Goal: Transaction & Acquisition: Purchase product/service

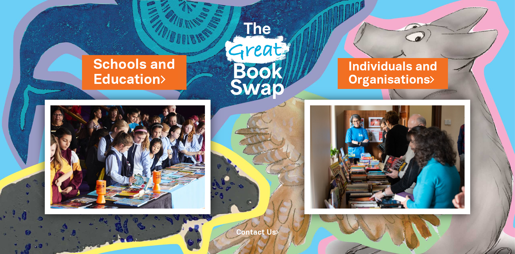
click at [159, 75] on link "Schools and Education" at bounding box center [134, 72] width 82 height 34
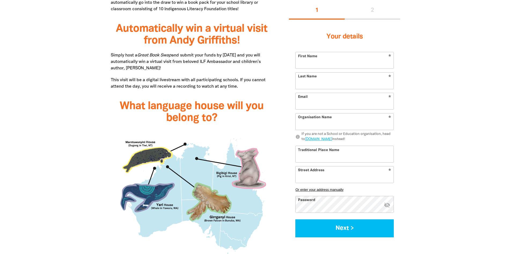
scroll to position [295, 0]
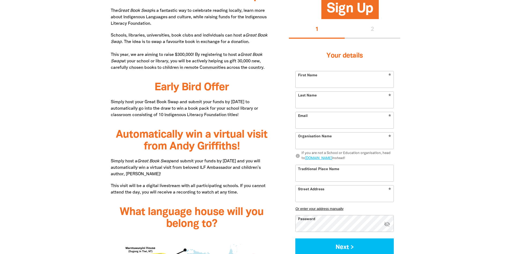
click at [329, 79] on input "First Name" at bounding box center [345, 79] width 98 height 16
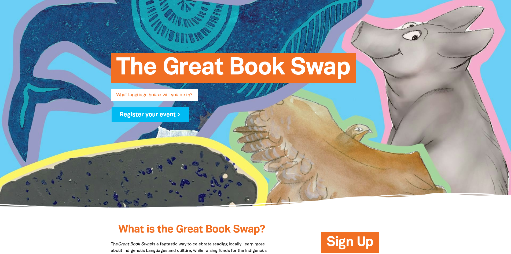
scroll to position [0, 0]
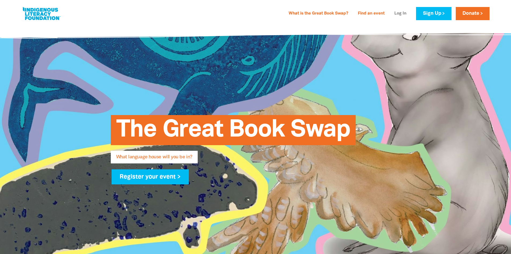
click at [403, 14] on link "Log In" at bounding box center [400, 13] width 19 height 9
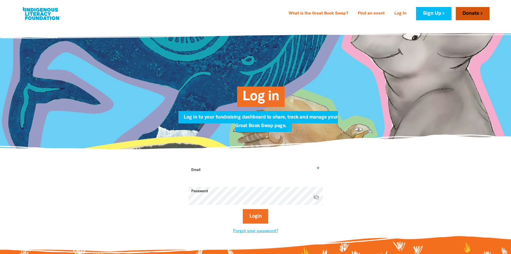
click at [475, 14] on link "Donate" at bounding box center [473, 13] width 34 height 13
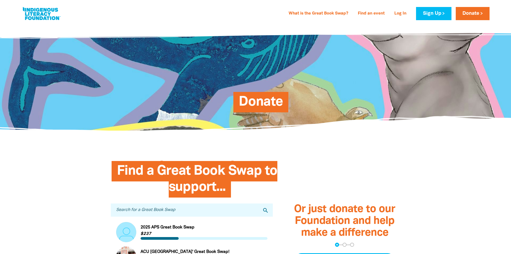
scroll to position [107, 0]
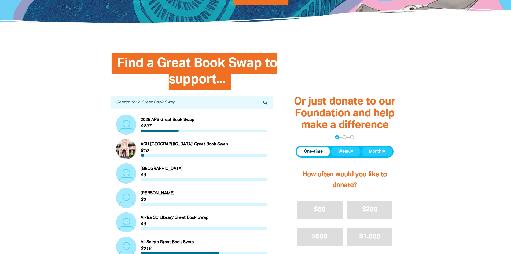
click at [201, 99] on input "Search for a Great Book Swap" at bounding box center [192, 102] width 162 height 13
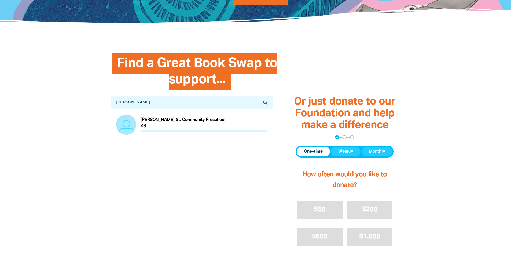
type input "Emmerick"
click at [198, 122] on link "Link to Emmerick St. Community Preschool" at bounding box center [192, 124] width 152 height 20
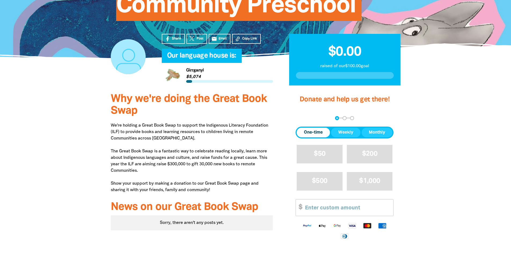
scroll to position [161, 0]
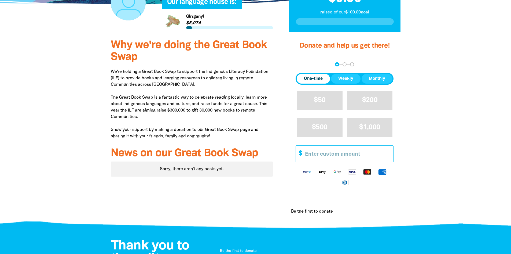
click at [333, 154] on input "Other Amount" at bounding box center [347, 154] width 92 height 16
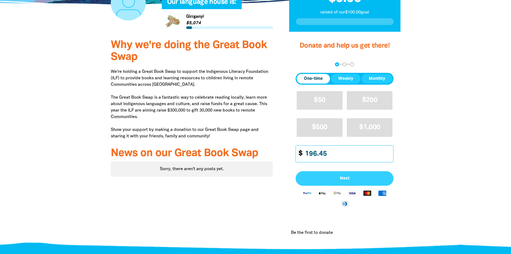
type input "196.45"
click at [350, 178] on span "Next" at bounding box center [345, 178] width 86 height 4
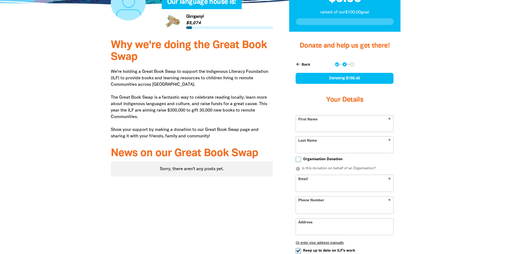
select select "AU"
click at [327, 126] on input "First Name" at bounding box center [344, 123] width 97 height 16
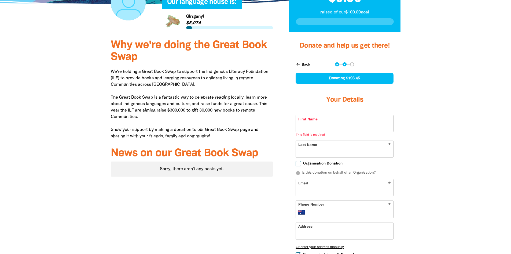
click at [299, 157] on form "* First Name This field is required warning * Last Name Organisation Donation i…" at bounding box center [345, 203] width 98 height 176
click at [297, 165] on input "Organisation Donation" at bounding box center [298, 163] width 5 height 5
checkbox input "true"
select select "AU"
click at [325, 125] on input "First Name" at bounding box center [344, 123] width 97 height 16
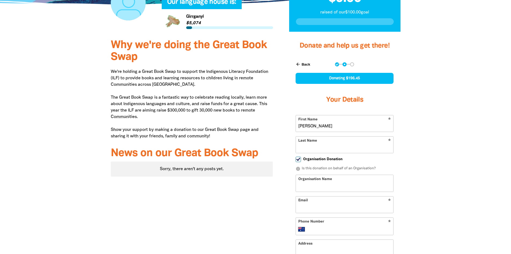
type input "Simone"
type input "Delagarde"
click at [317, 186] on input "Organisation Name" at bounding box center [344, 183] width 97 height 16
type input "Emmerick Street Community Preschool"
click at [316, 206] on input "Email" at bounding box center [344, 204] width 97 height 16
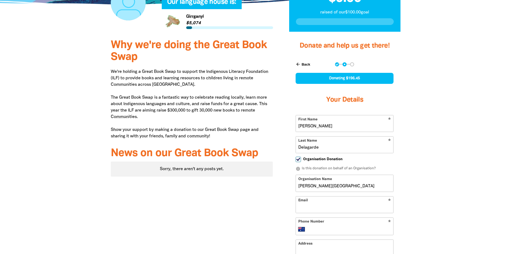
type input "director@emmerickstreet.com.au"
type input "+61 2 9810 4845"
type input "Emmerick Street Pre School"
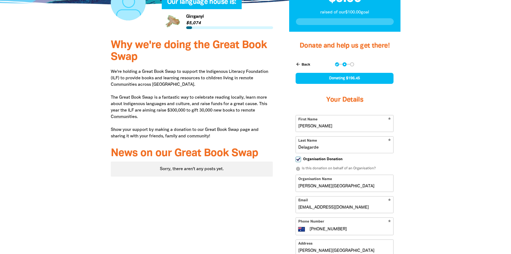
scroll to position [242, 0]
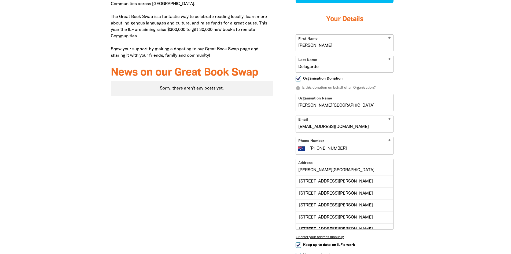
click at [353, 167] on input "Emmerick Street Pre School" at bounding box center [344, 167] width 97 height 16
click at [418, 167] on div at bounding box center [255, 136] width 511 height 364
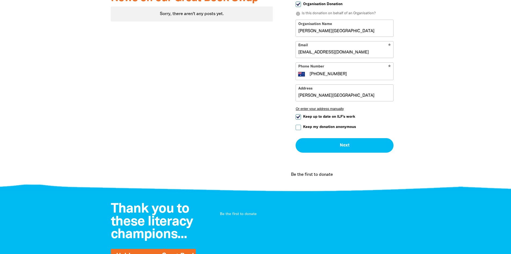
scroll to position [322, 0]
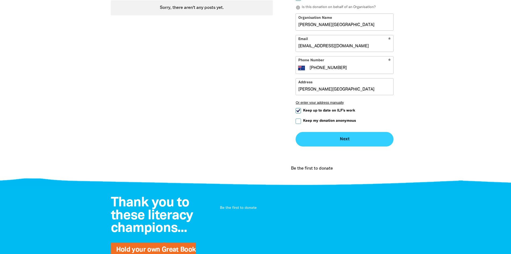
click at [357, 142] on button "Next chevron_right" at bounding box center [345, 139] width 98 height 14
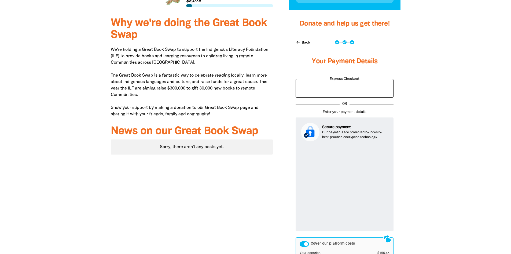
scroll to position [155, 0]
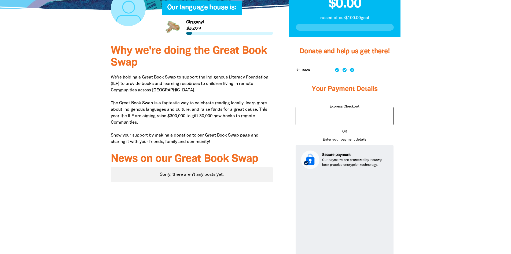
click at [305, 71] on button "arrow_back Back" at bounding box center [303, 69] width 19 height 9
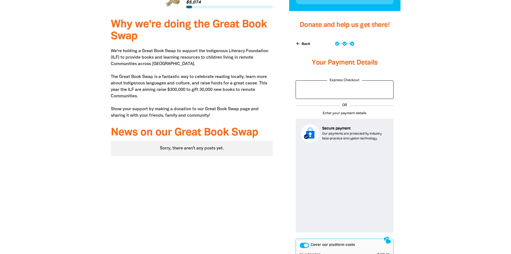
select select "AU"
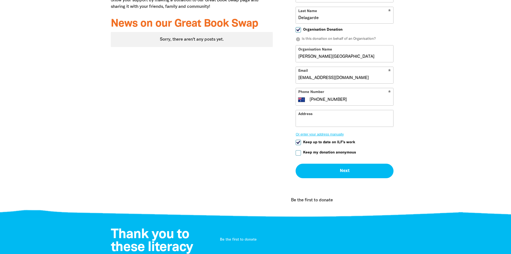
scroll to position [236, 0]
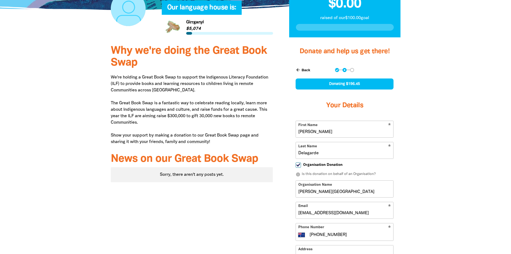
click at [309, 69] on button "arrow_back Back" at bounding box center [303, 69] width 19 height 9
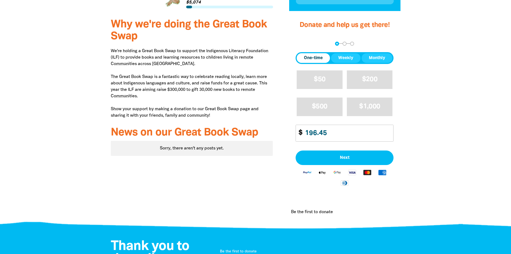
scroll to position [209, 0]
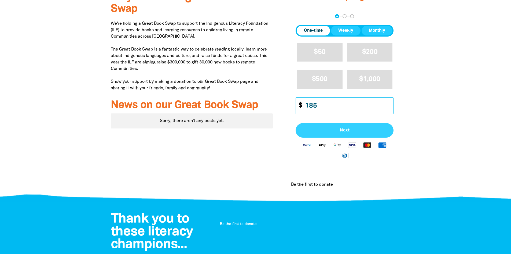
type input "185"
click at [350, 132] on span "Next" at bounding box center [345, 130] width 86 height 4
select select "AU"
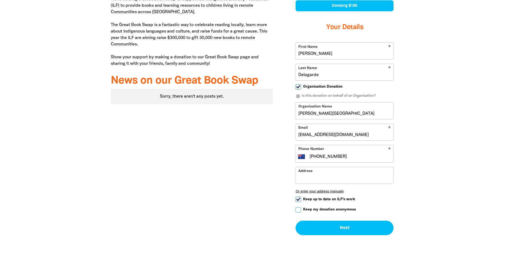
scroll to position [263, 0]
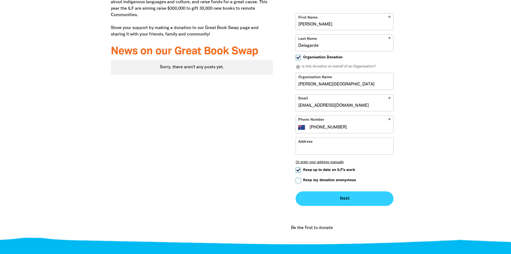
click at [365, 201] on button "Next chevron_right" at bounding box center [345, 198] width 98 height 14
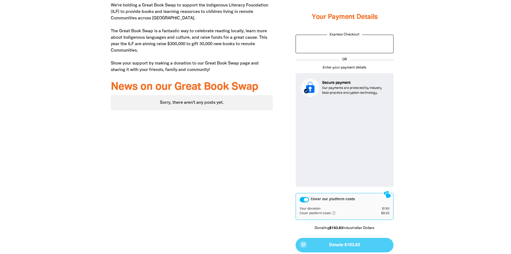
scroll to position [236, 0]
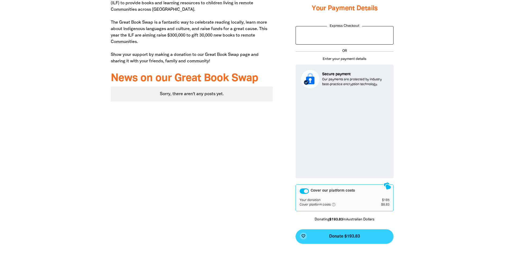
click at [365, 235] on button "favorite_border Donate $193.83" at bounding box center [345, 236] width 98 height 14
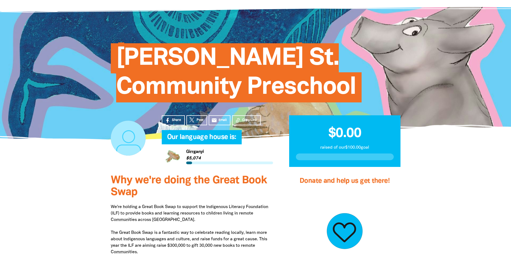
scroll to position [0, 0]
